Goal: Information Seeking & Learning: Find specific fact

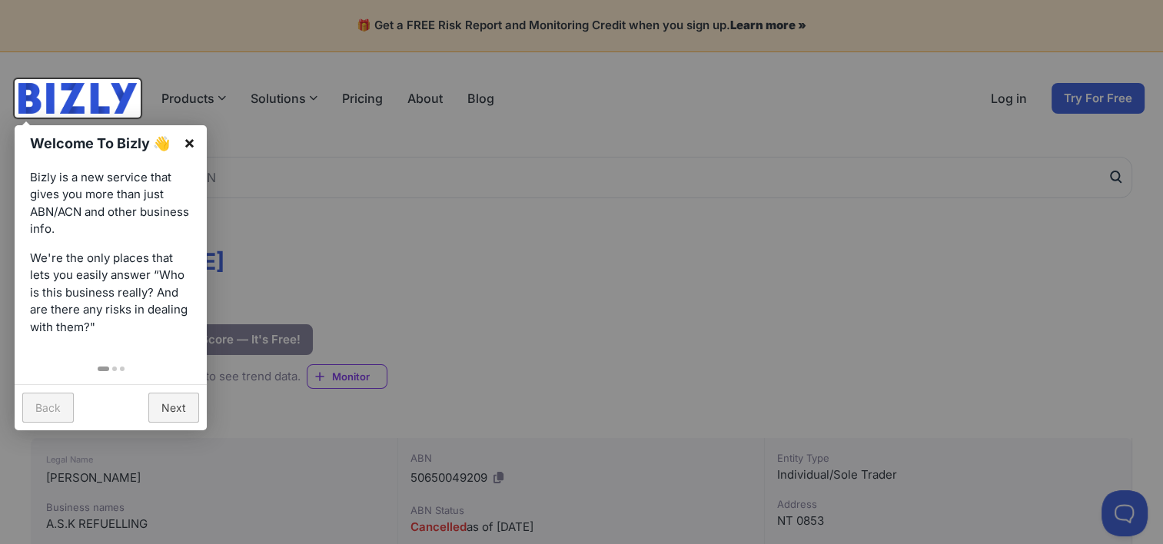
click at [187, 137] on link "×" at bounding box center [189, 142] width 35 height 35
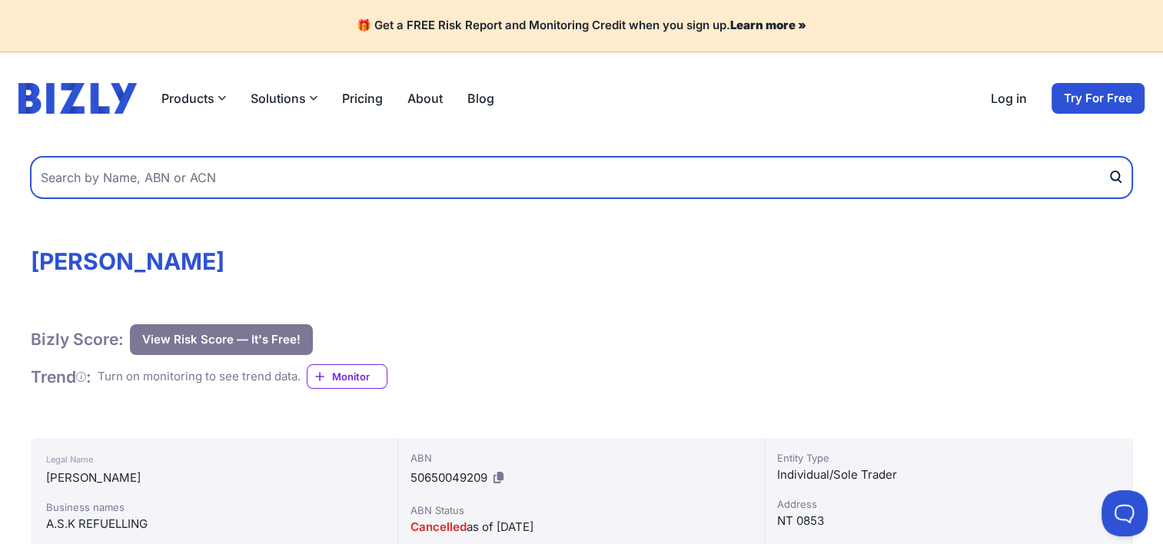
click at [450, 164] on input "text" at bounding box center [581, 177] width 1101 height 41
type input ","
type input "m"
type input "assan co pty ltd"
click at [1107, 157] on button "submit" at bounding box center [1119, 177] width 25 height 41
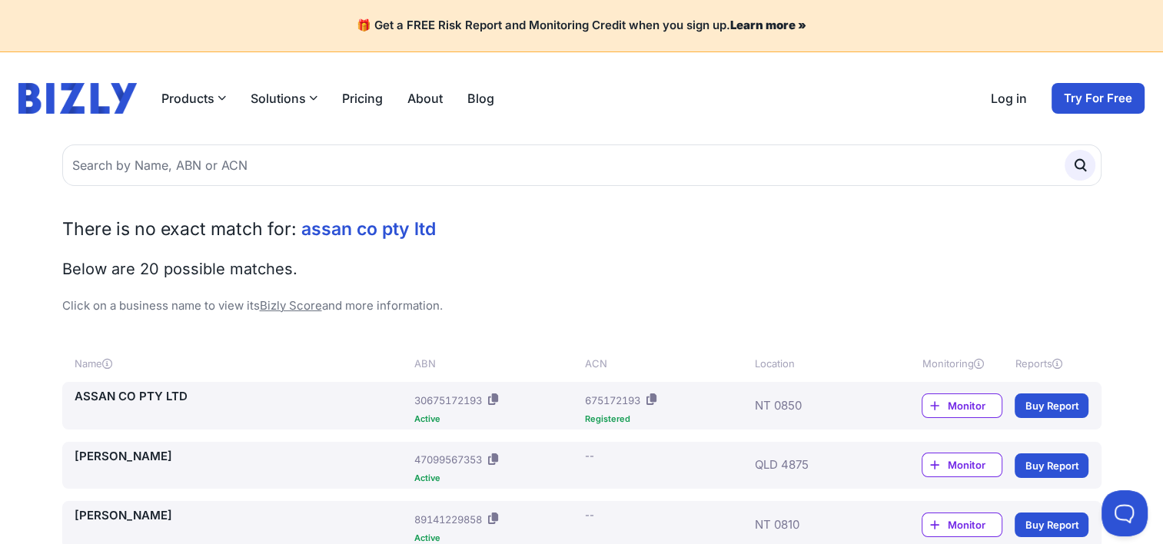
click at [175, 401] on link "ASSAN CO PTY LTD" at bounding box center [242, 397] width 334 height 18
